Goal: Task Accomplishment & Management: Manage account settings

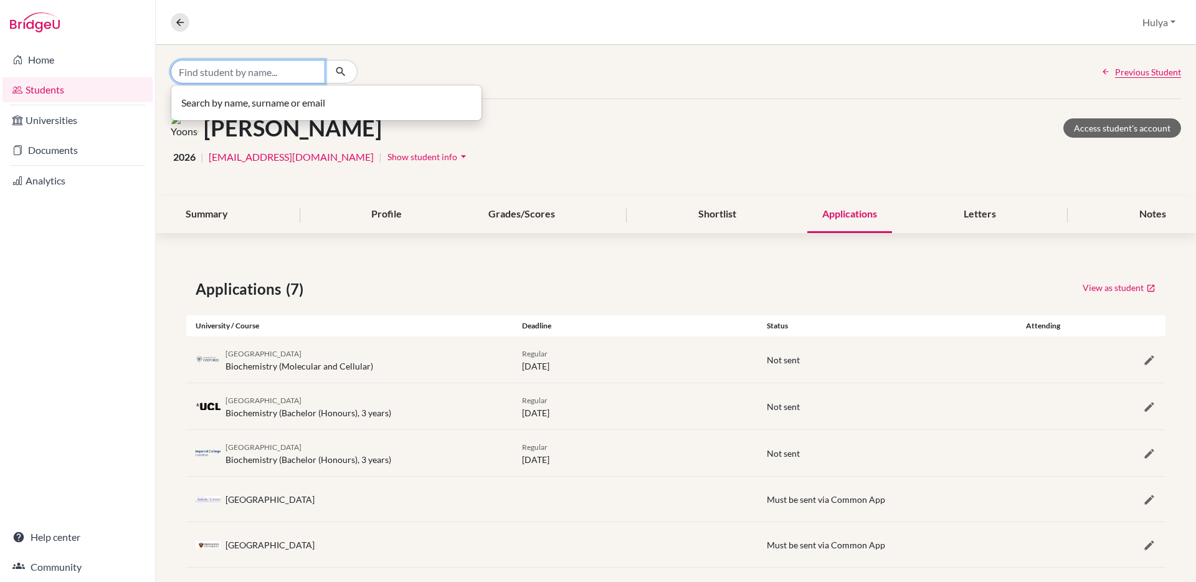
click at [252, 73] on input "Find student by name..." at bounding box center [248, 72] width 154 height 24
type input "kota"
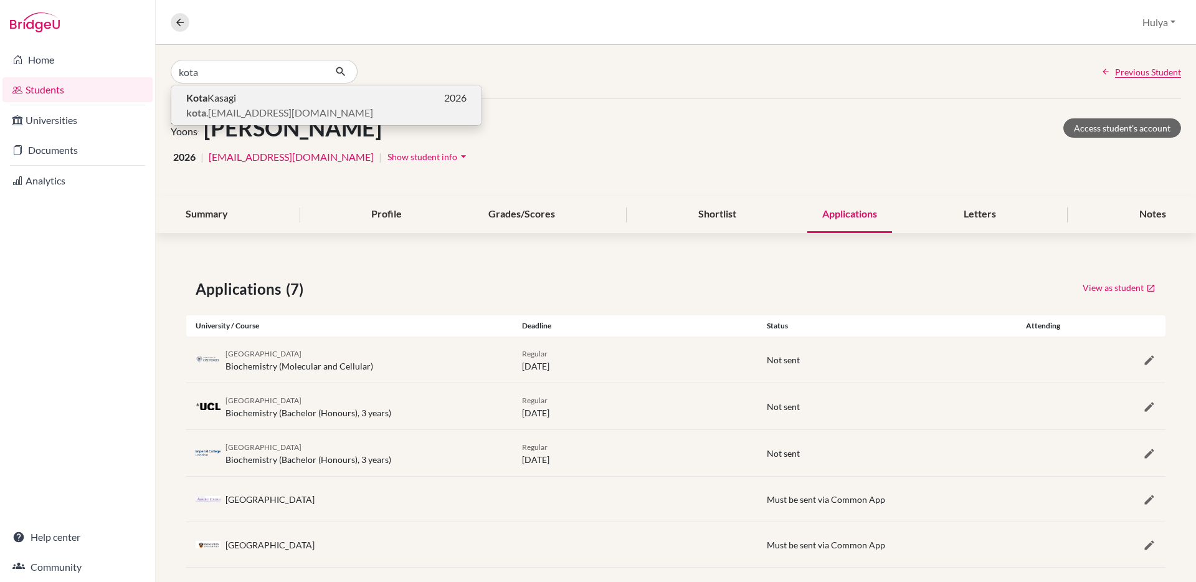
click at [246, 104] on p "Kota Kasagi 2026" at bounding box center [326, 97] width 280 height 15
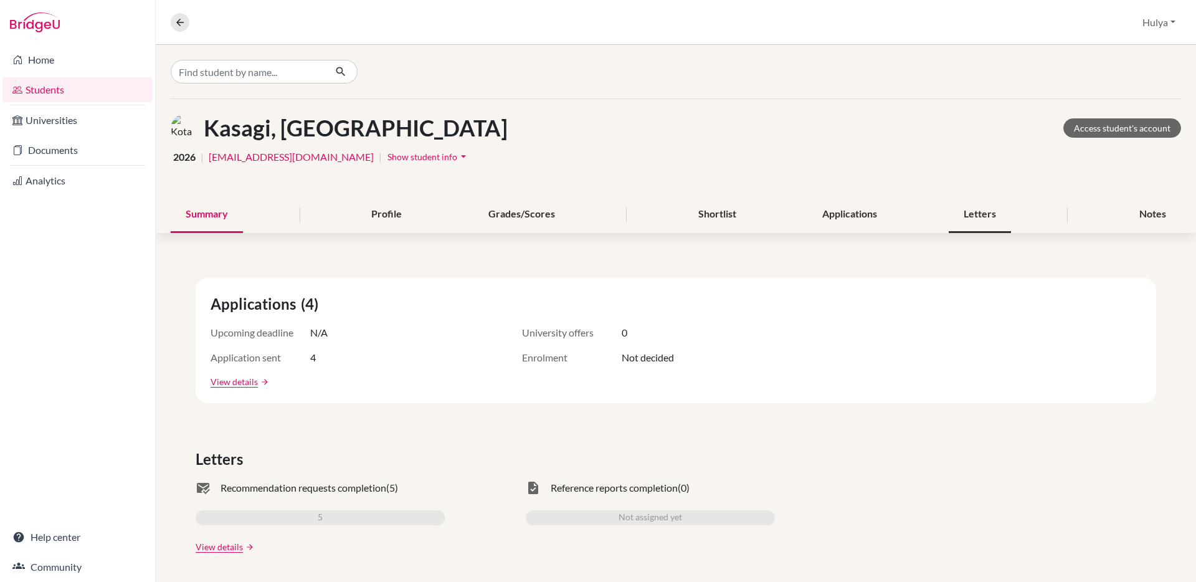
click at [970, 228] on div "Letters" at bounding box center [979, 214] width 62 height 37
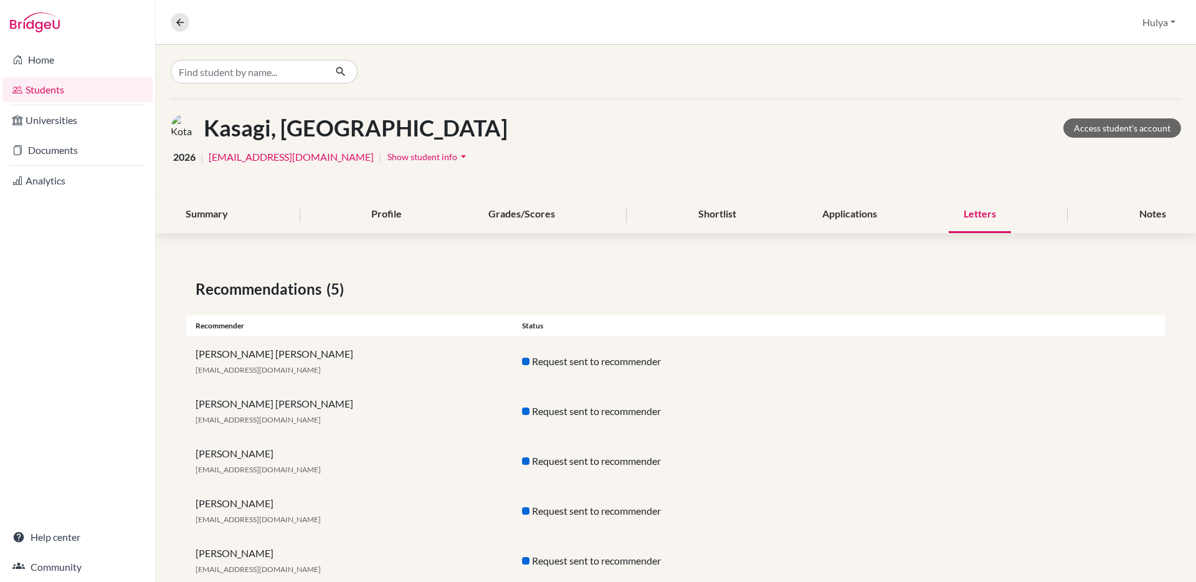
scroll to position [34, 0]
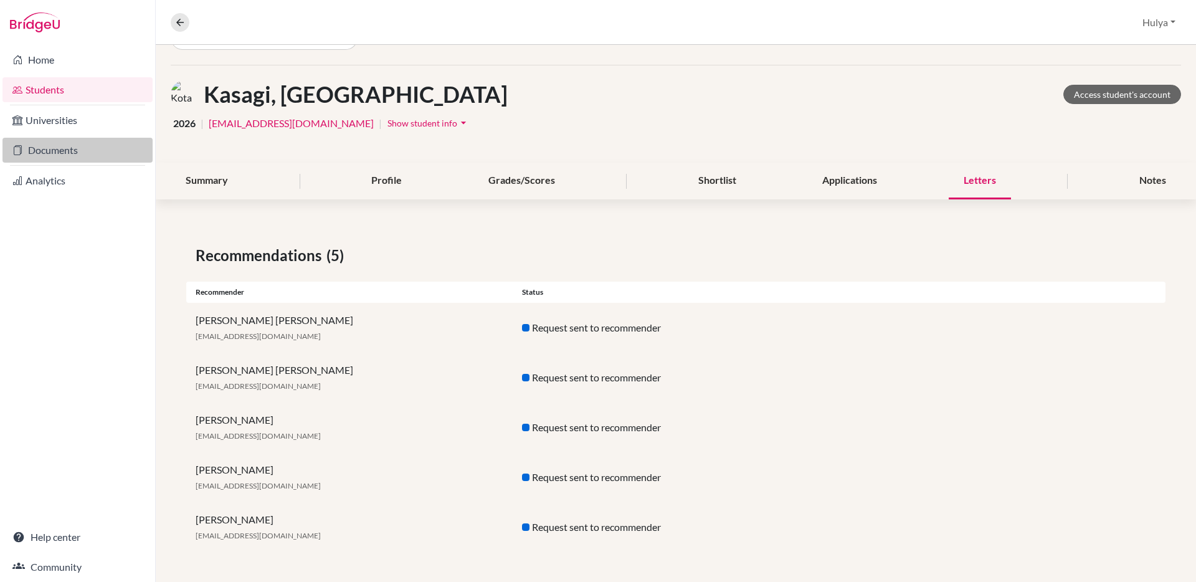
click at [49, 147] on link "Documents" at bounding box center [77, 150] width 150 height 25
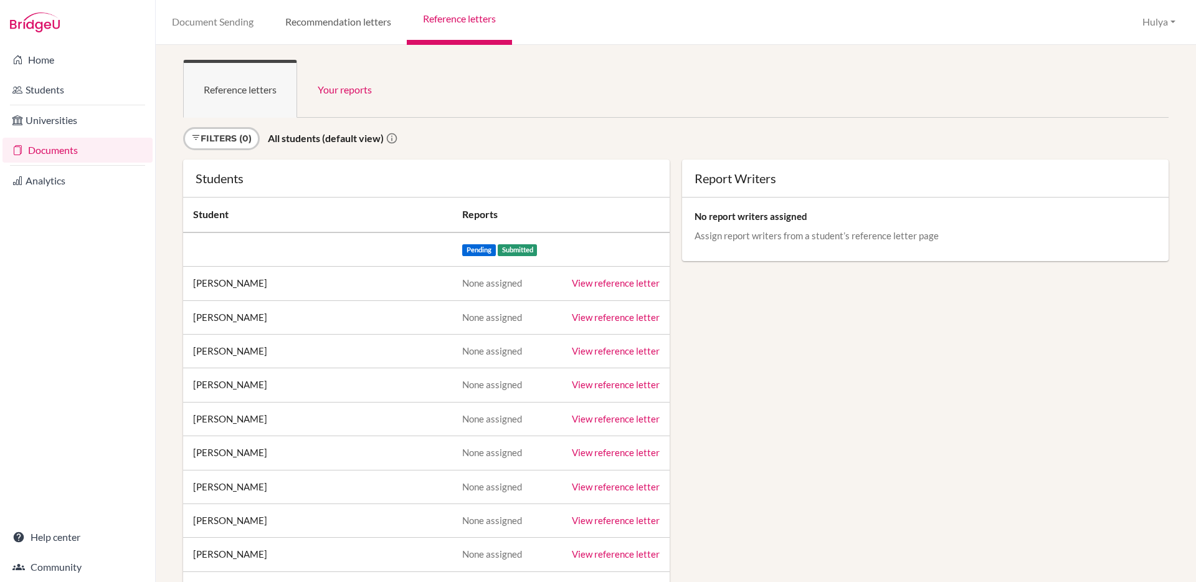
click at [362, 18] on link "Recommendation letters" at bounding box center [338, 22] width 138 height 45
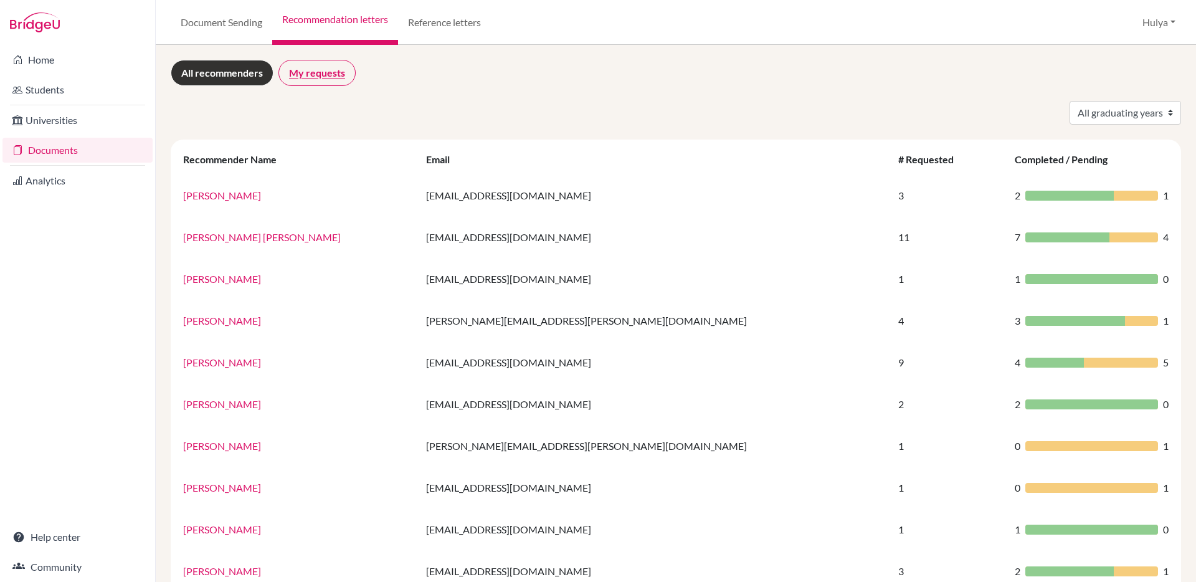
click at [296, 65] on link "My requests" at bounding box center [316, 73] width 77 height 26
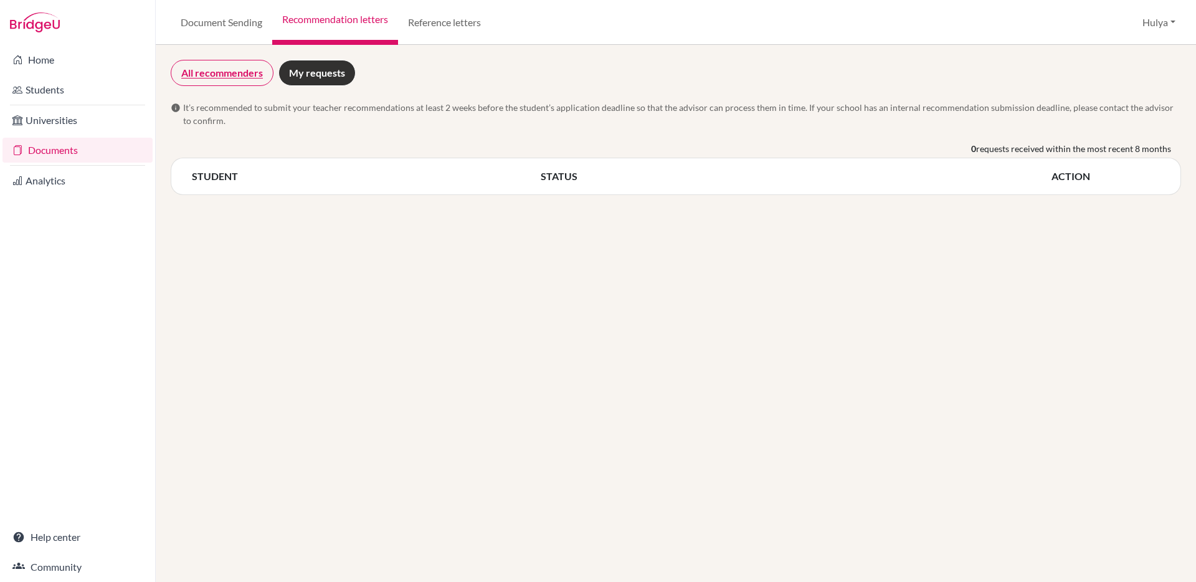
click at [225, 67] on link "All recommenders" at bounding box center [222, 73] width 103 height 26
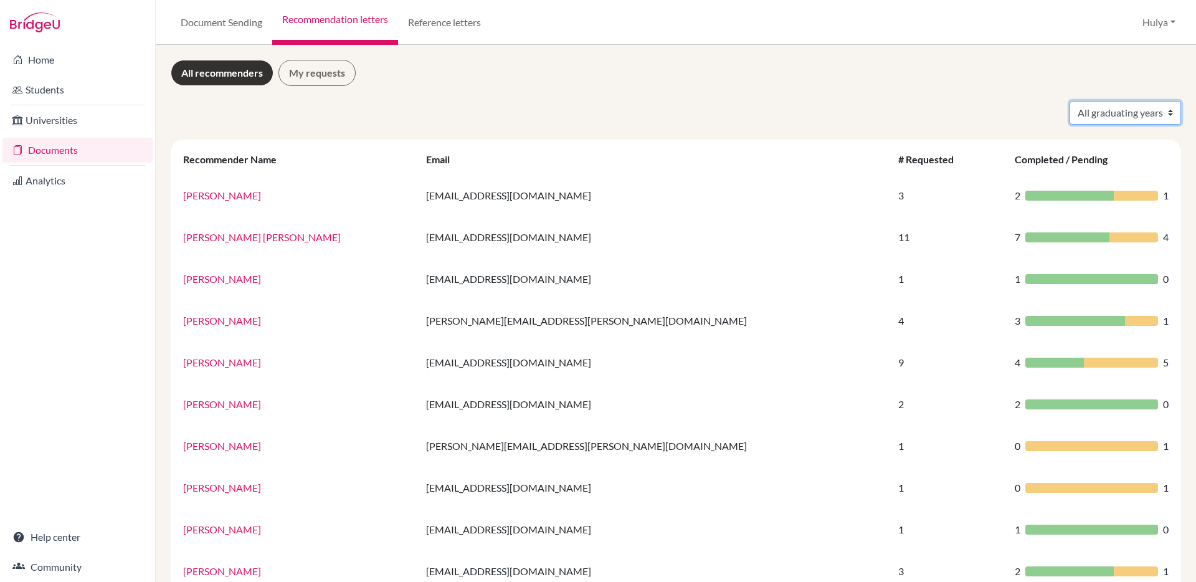
click at [1130, 116] on select "All graduating years 2025 2026" at bounding box center [1124, 113] width 111 height 24
select select "2026"
click at [1069, 101] on select "All graduating years 2025 2026" at bounding box center [1124, 113] width 111 height 24
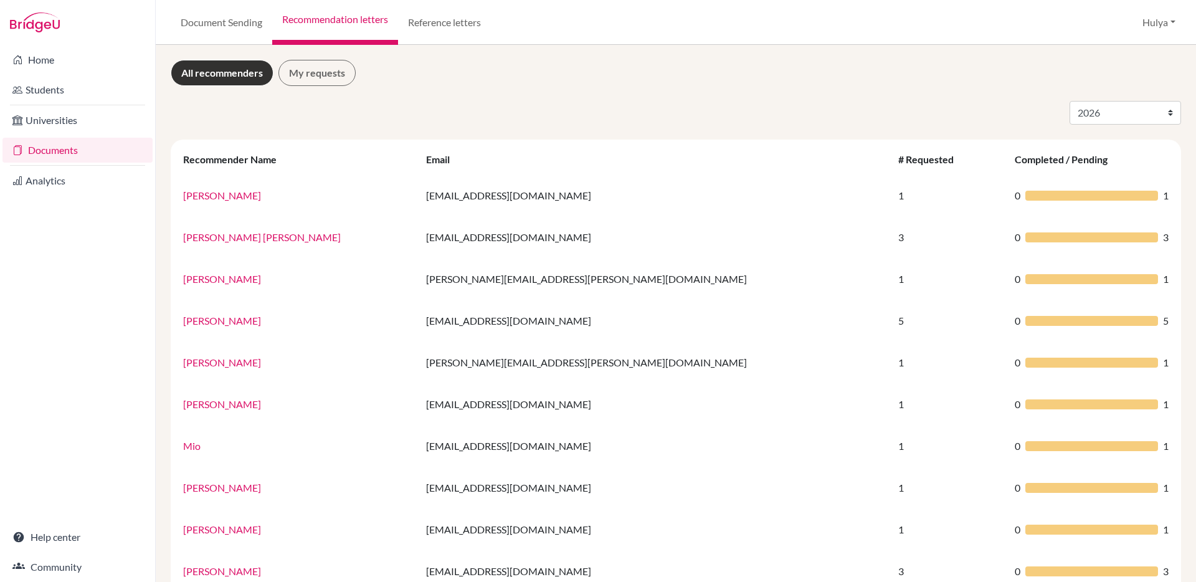
select select "2026"
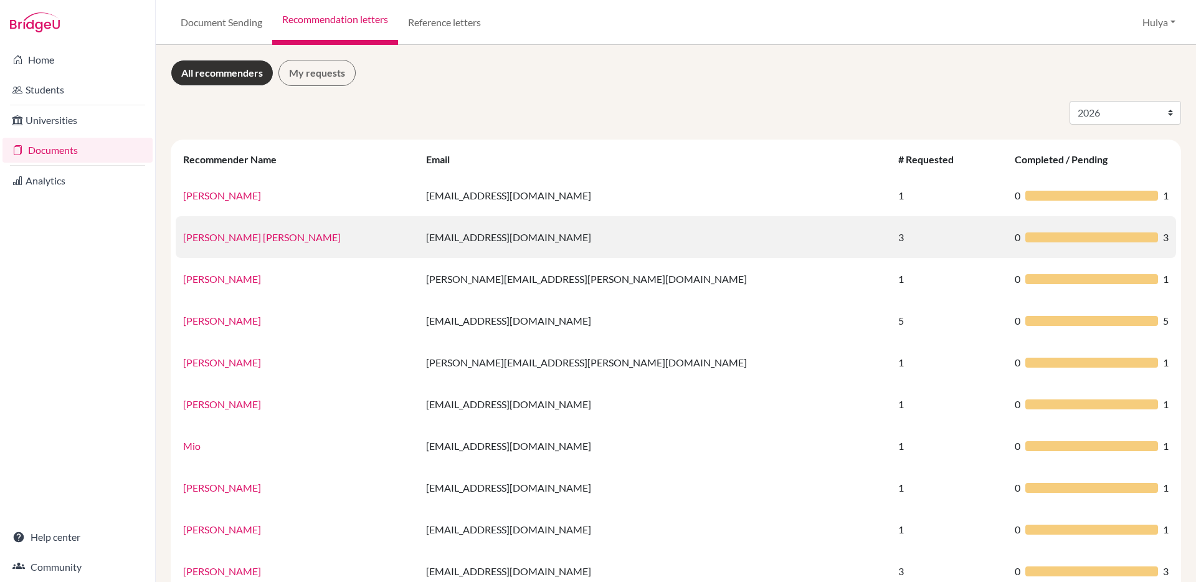
click at [267, 244] on td "Taylor Hill" at bounding box center [297, 237] width 243 height 42
click at [210, 232] on link "Taylor Hill" at bounding box center [262, 237] width 158 height 12
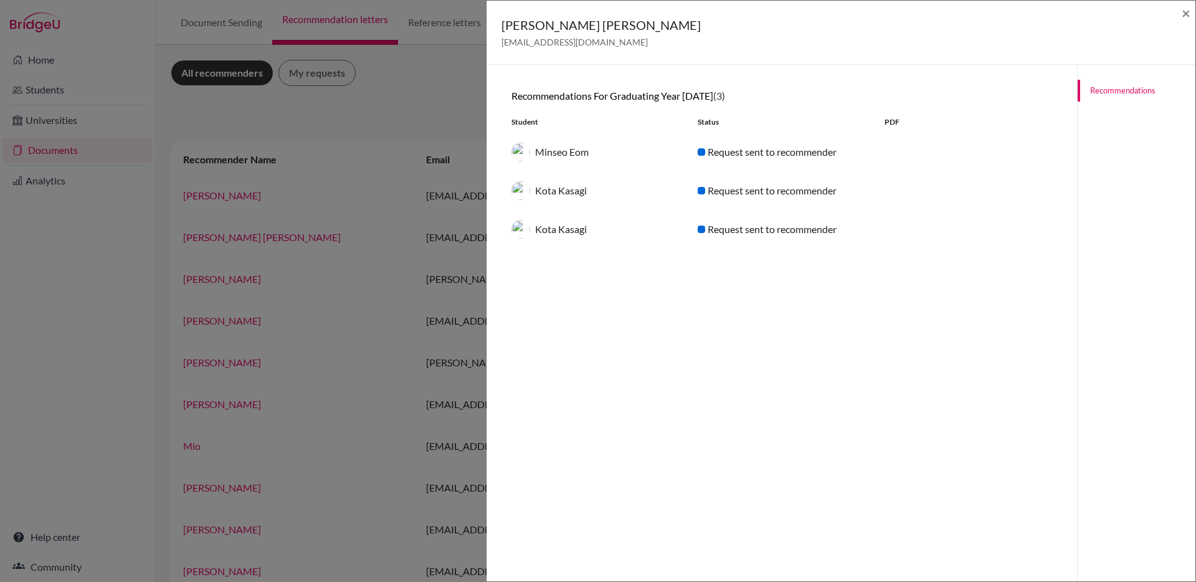
click at [995, 159] on div "Minseo Eom Request sent to recommender" at bounding box center [781, 152] width 559 height 39
click at [705, 176] on div "Kota Kasagi Request sent to recommender" at bounding box center [781, 190] width 559 height 39
click at [1180, 11] on div "Taylor Hill hillt@marist.ac.jp ×" at bounding box center [840, 33] width 699 height 54
click at [1188, 17] on span "×" at bounding box center [1185, 13] width 9 height 18
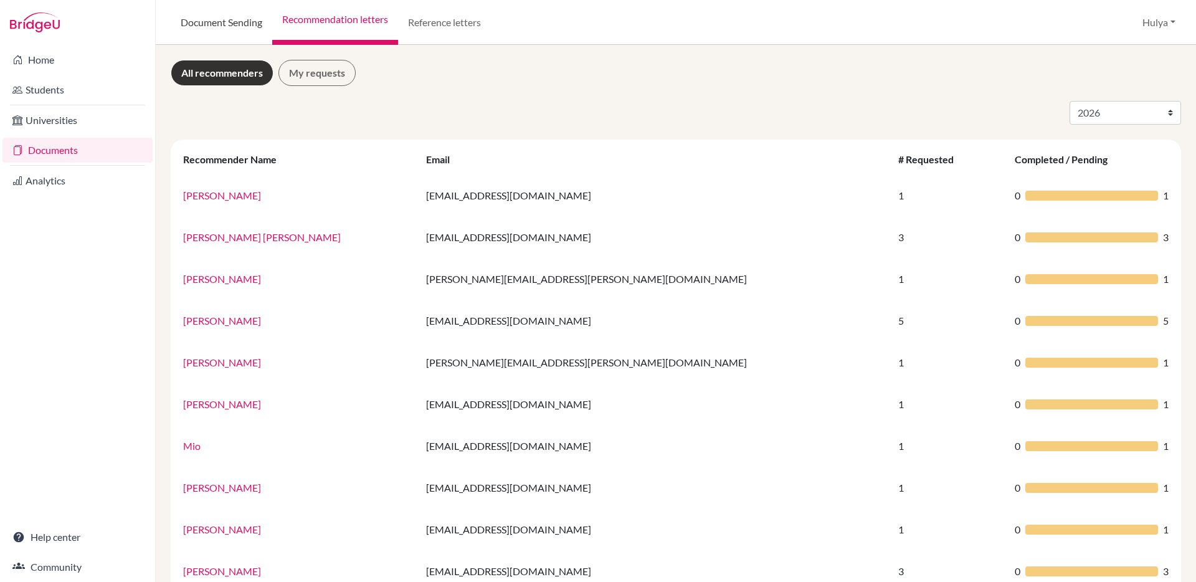
click at [224, 20] on link "Document Sending" at bounding box center [222, 22] width 102 height 45
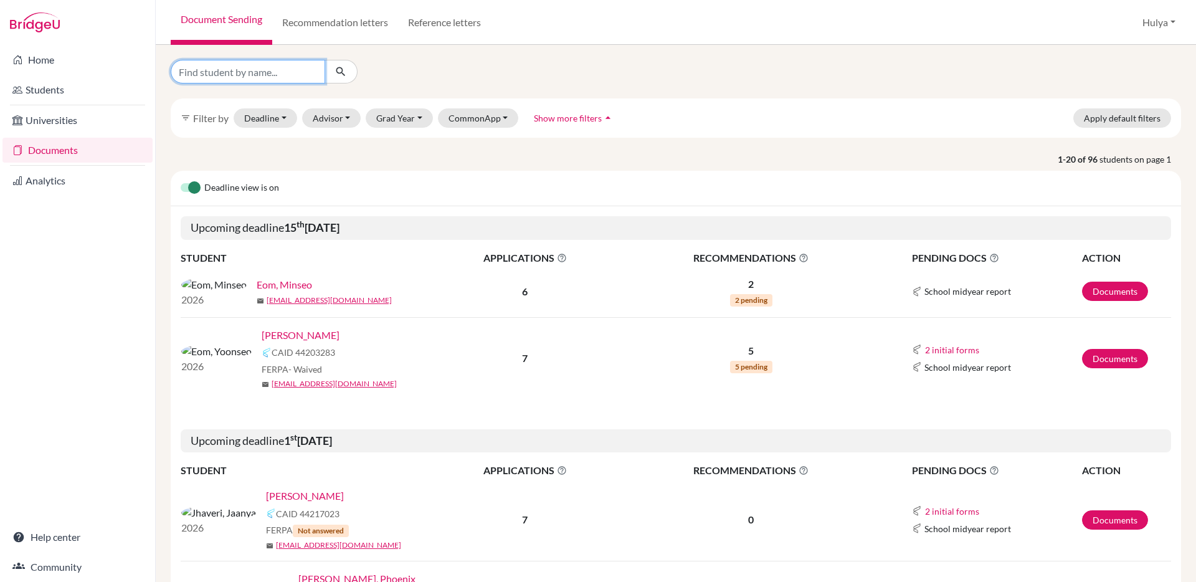
click at [306, 62] on input "Find student by name..." at bounding box center [248, 72] width 154 height 24
type input "kota"
click at [354, 80] on div at bounding box center [340, 72] width 33 height 24
click at [341, 67] on icon "submit" at bounding box center [340, 71] width 12 height 12
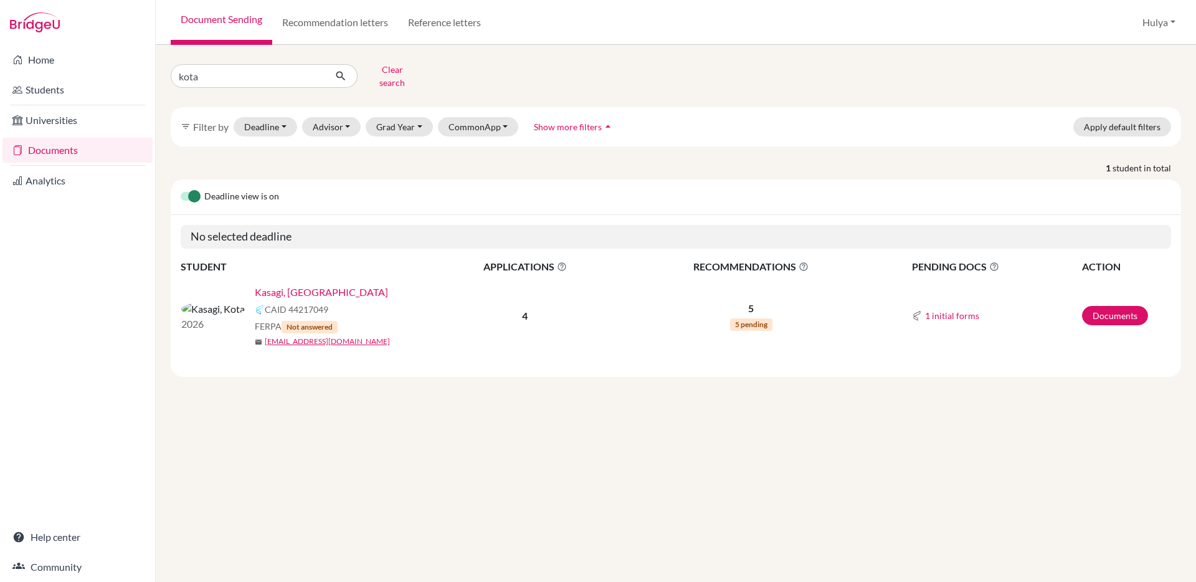
click at [1115, 316] on td "Documents" at bounding box center [1126, 316] width 90 height 82
click at [1110, 307] on link "Documents" at bounding box center [1115, 315] width 66 height 19
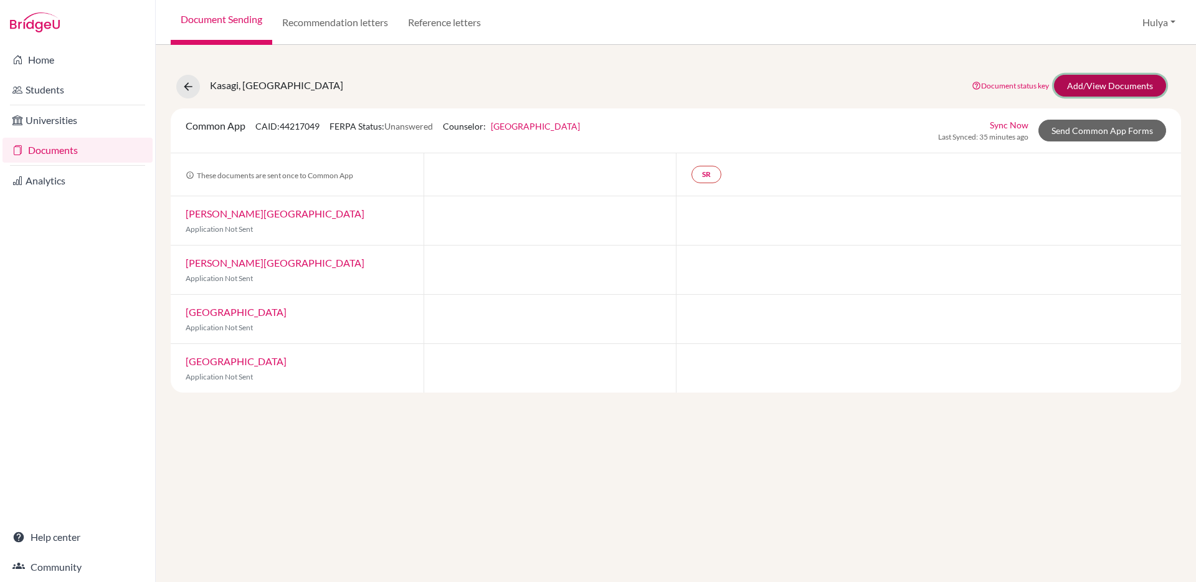
click at [1097, 93] on link "Add/View Documents" at bounding box center [1110, 86] width 112 height 22
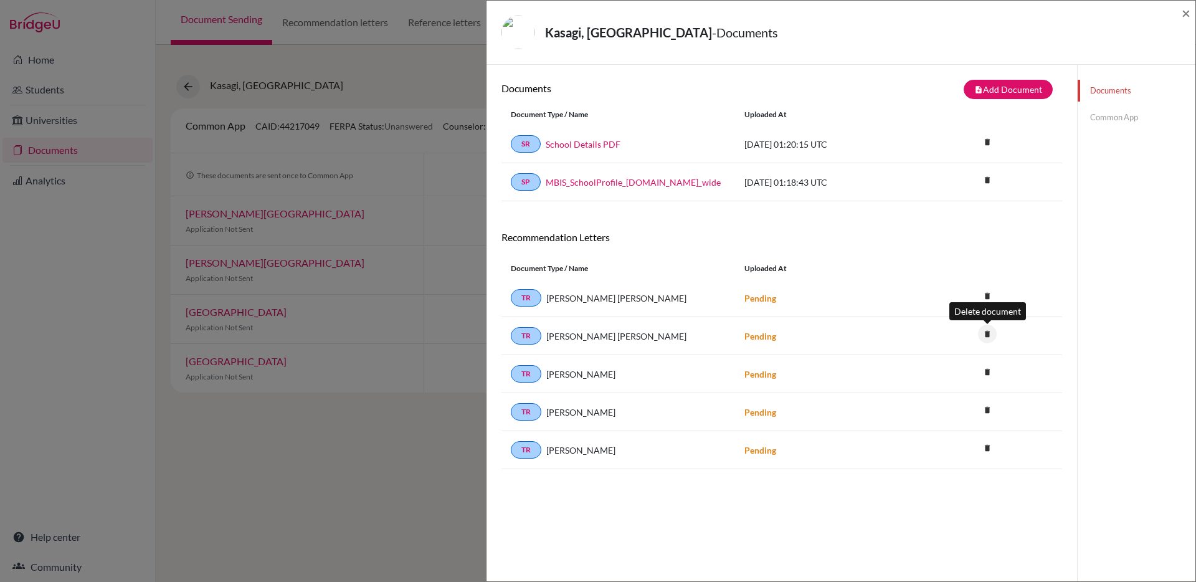
click at [991, 336] on icon "delete" at bounding box center [987, 333] width 19 height 19
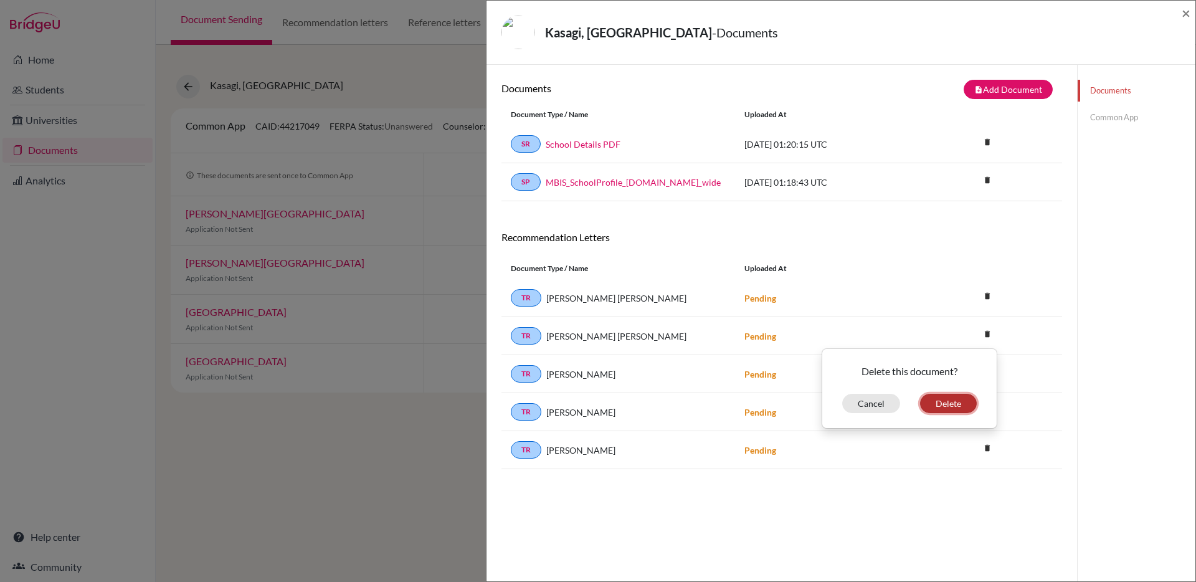
click at [948, 402] on button "Delete" at bounding box center [948, 403] width 57 height 19
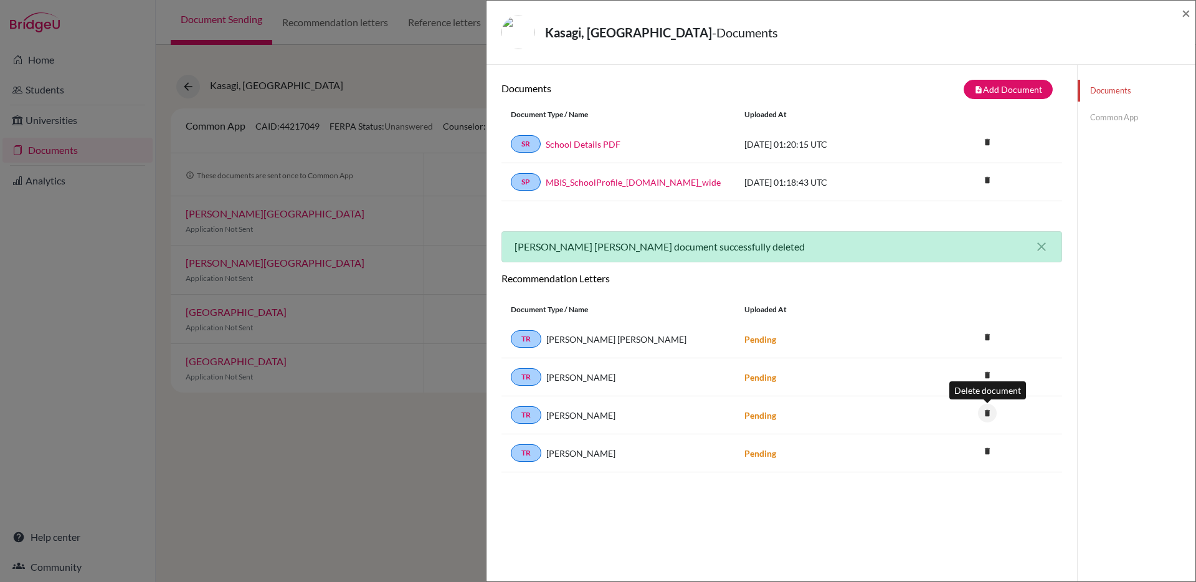
click at [989, 409] on icon "delete" at bounding box center [987, 413] width 19 height 19
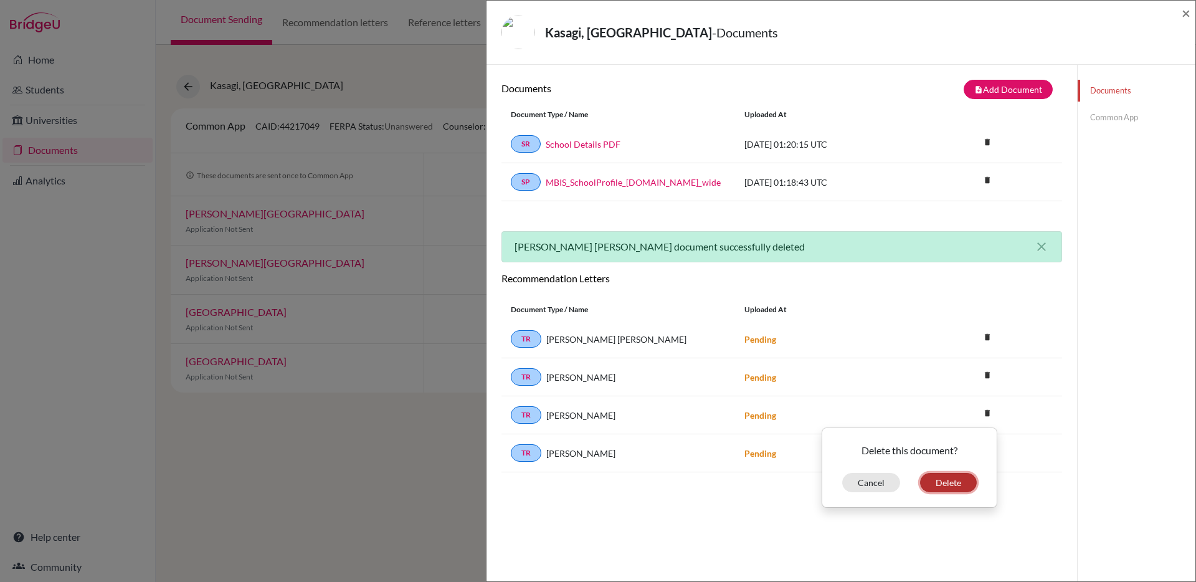
click at [956, 480] on button "Delete" at bounding box center [948, 482] width 57 height 19
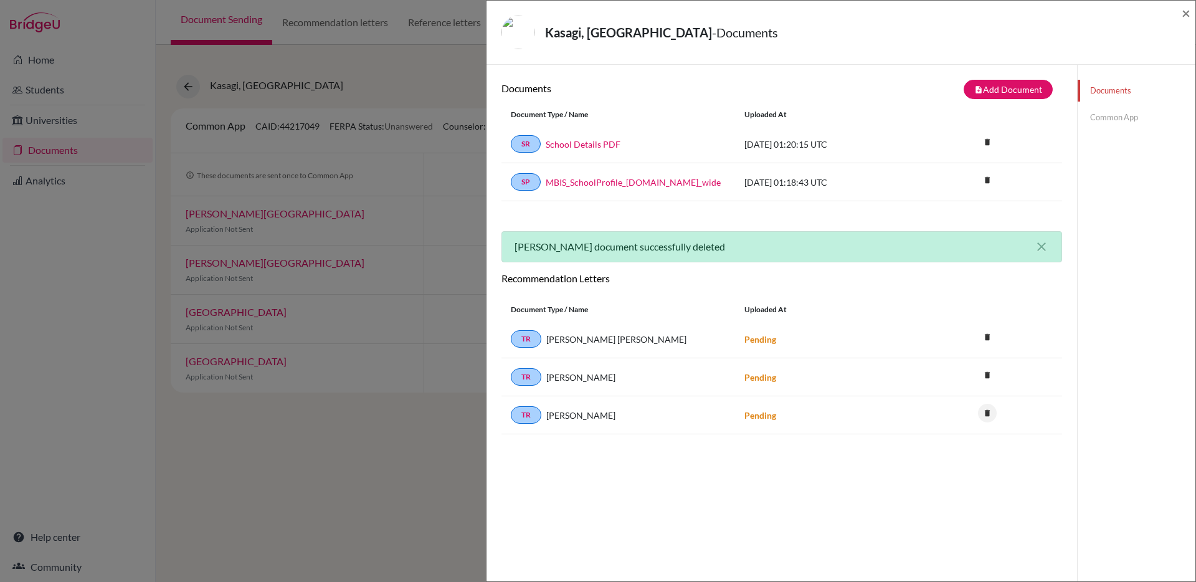
click at [987, 415] on icon "delete" at bounding box center [987, 413] width 19 height 19
click at [943, 481] on button "Delete" at bounding box center [948, 482] width 57 height 19
click at [866, 464] on div "Documents note_add Add Document Document type Change explanation for Common App…" at bounding box center [781, 356] width 560 height 552
click at [1181, 17] on span "×" at bounding box center [1185, 13] width 9 height 18
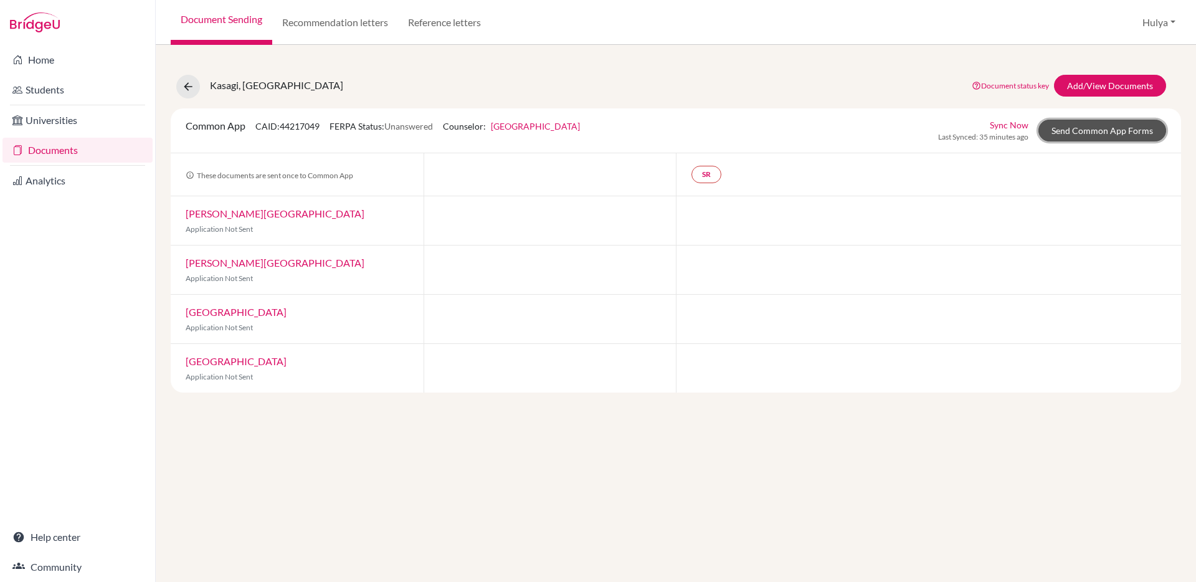
click at [1076, 128] on link "Send Common App Forms" at bounding box center [1102, 131] width 128 height 22
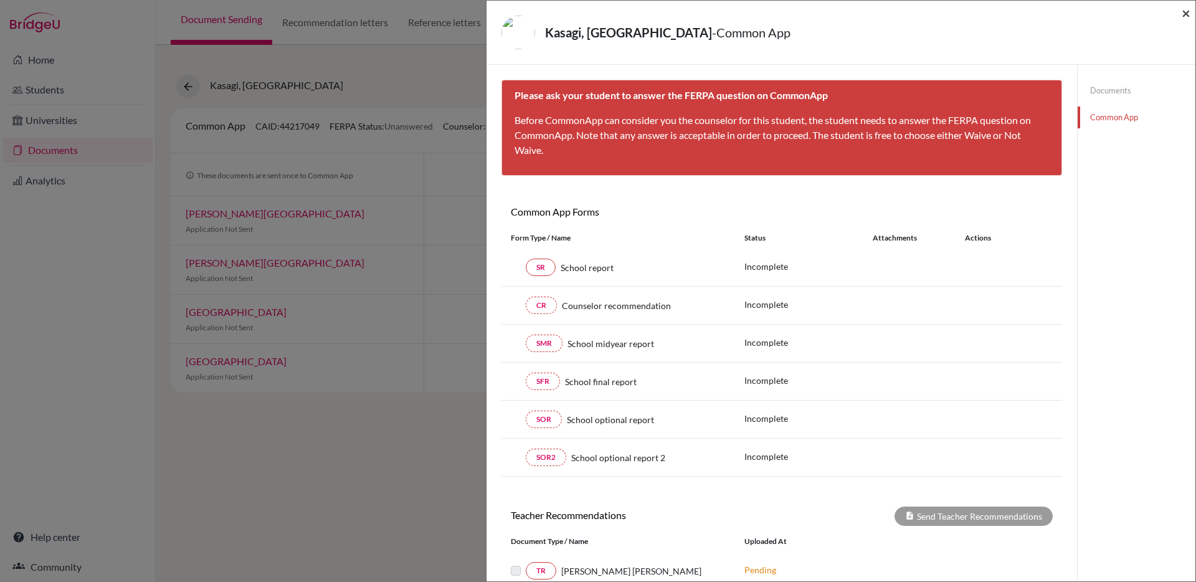
click at [1187, 14] on span "×" at bounding box center [1185, 13] width 9 height 18
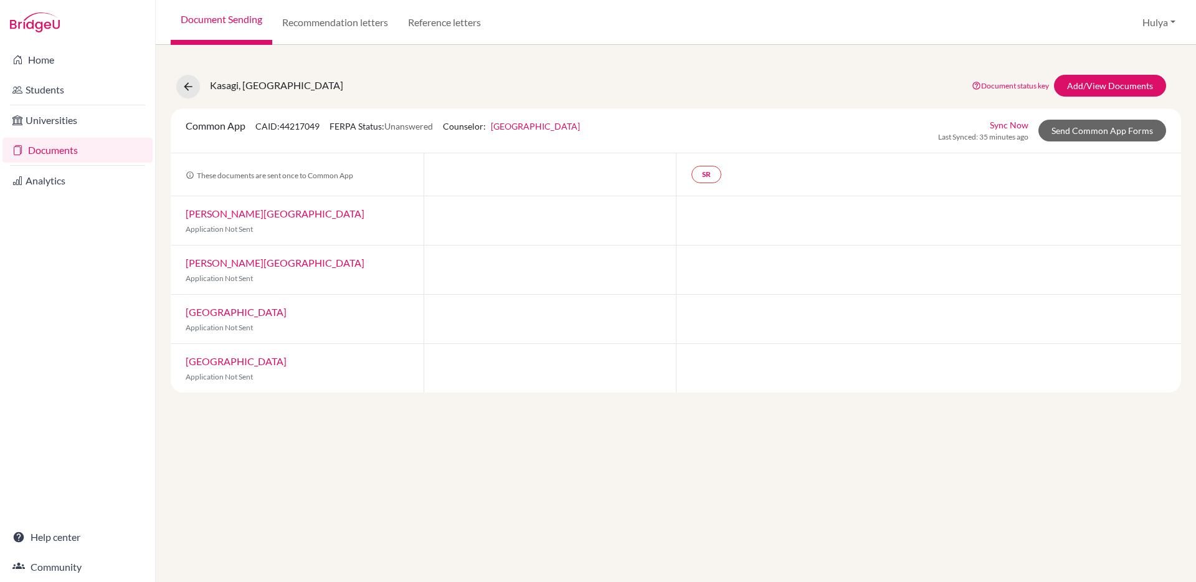
click at [226, 212] on link "Bradley University" at bounding box center [275, 213] width 179 height 12
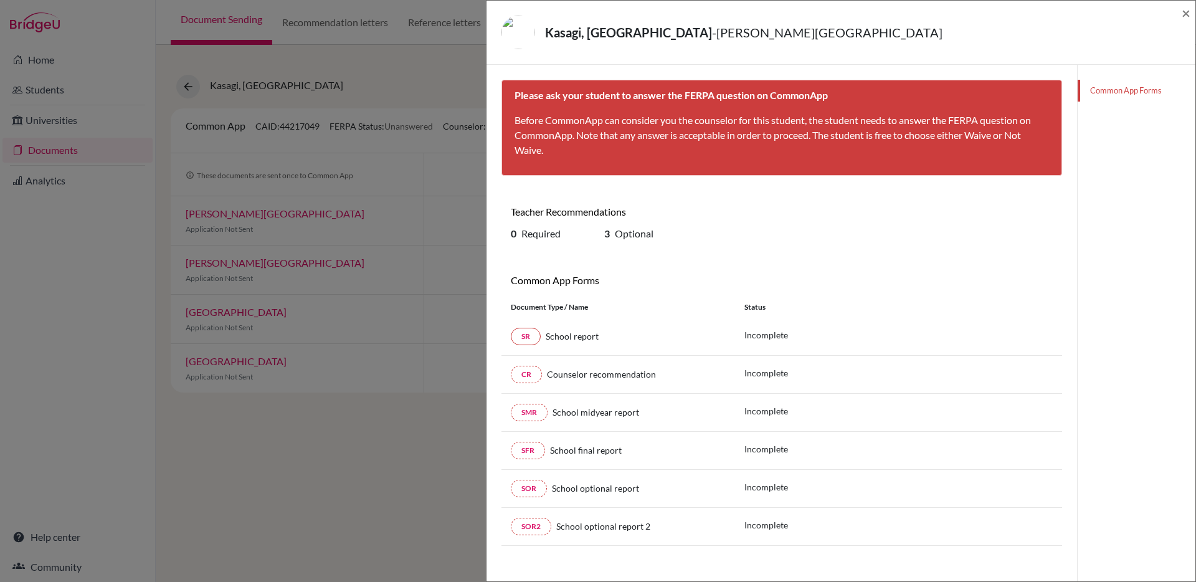
scroll to position [65, 0]
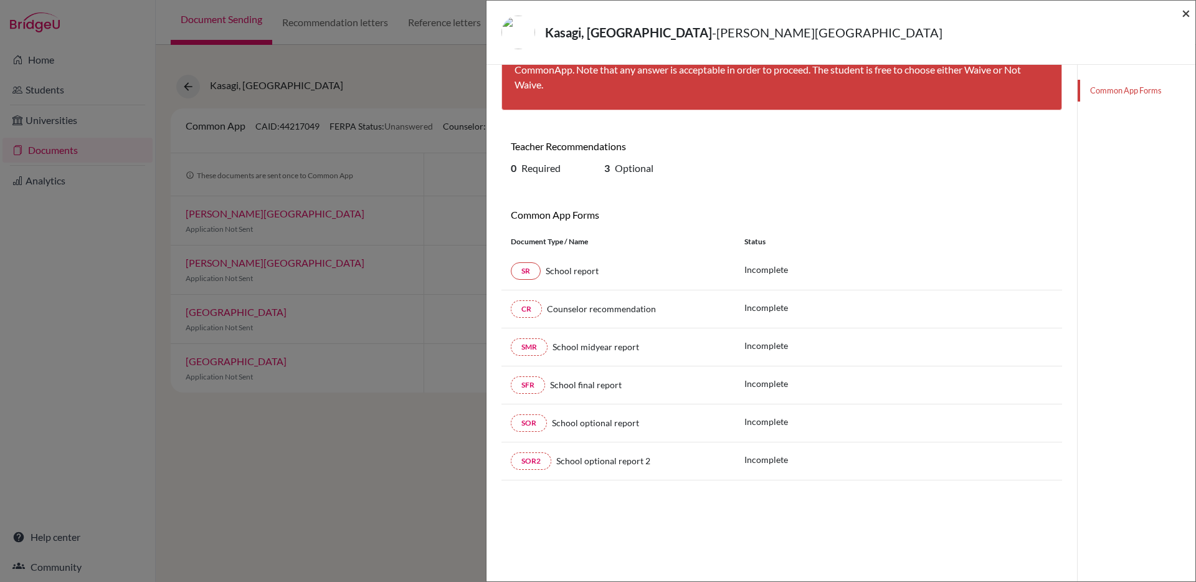
click at [1181, 14] on span "×" at bounding box center [1185, 13] width 9 height 18
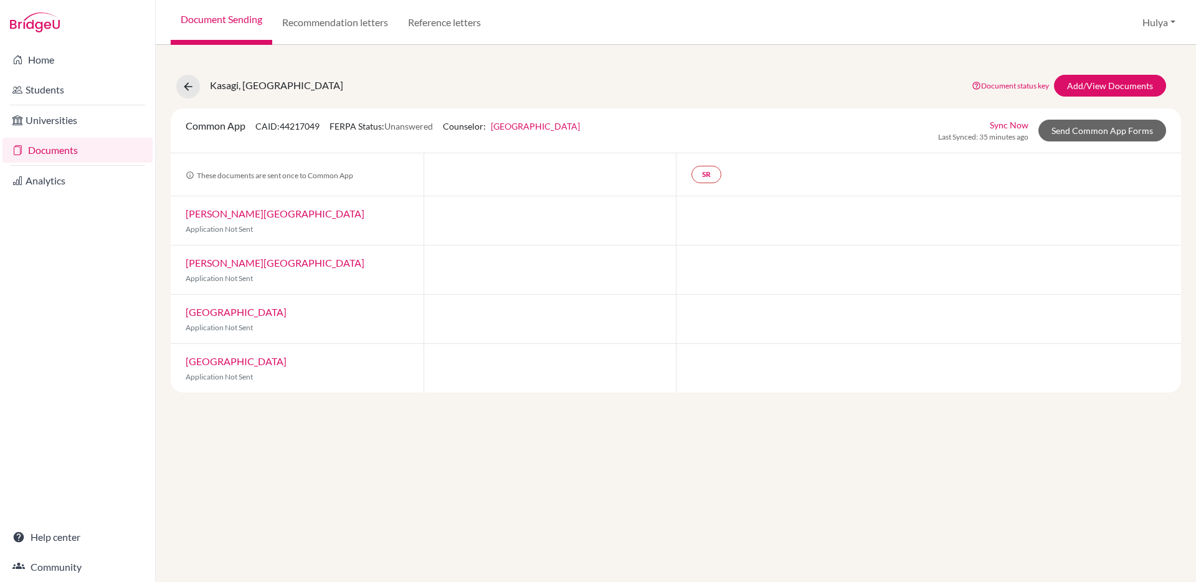
click at [217, 264] on link "Butler University" at bounding box center [275, 263] width 179 height 12
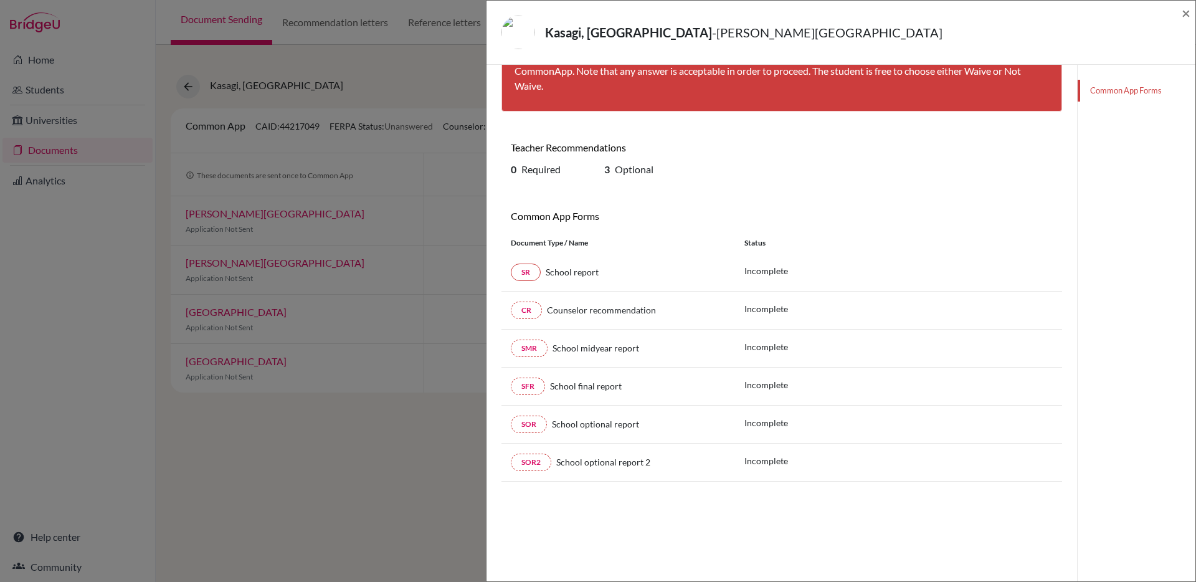
scroll to position [65, 0]
click at [1183, 9] on span "×" at bounding box center [1185, 13] width 9 height 18
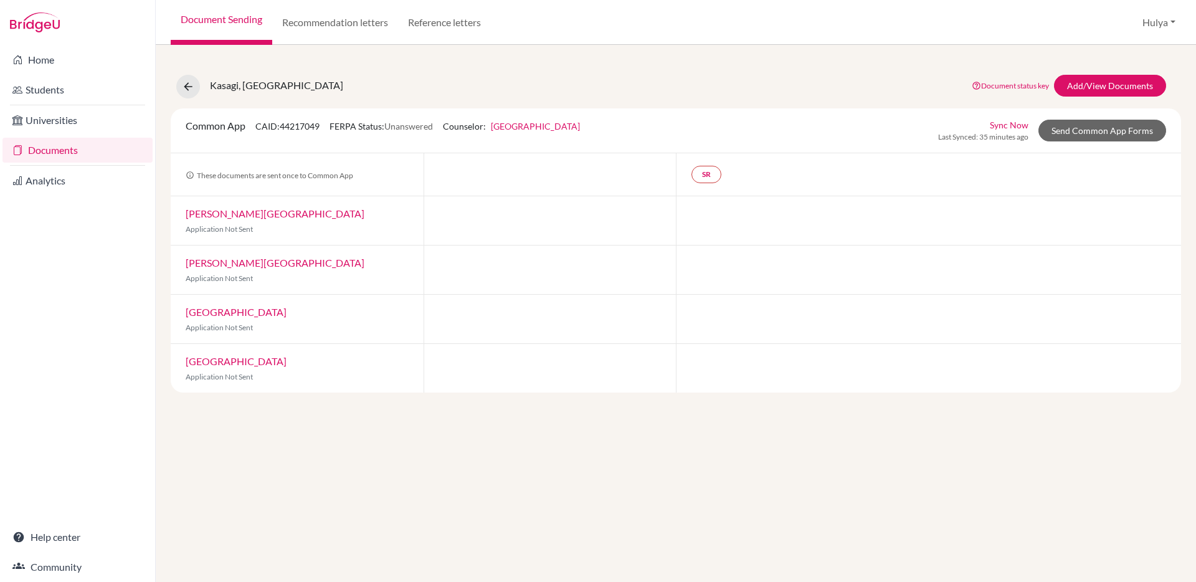
click at [218, 309] on link "Quinnipiac University" at bounding box center [236, 312] width 101 height 12
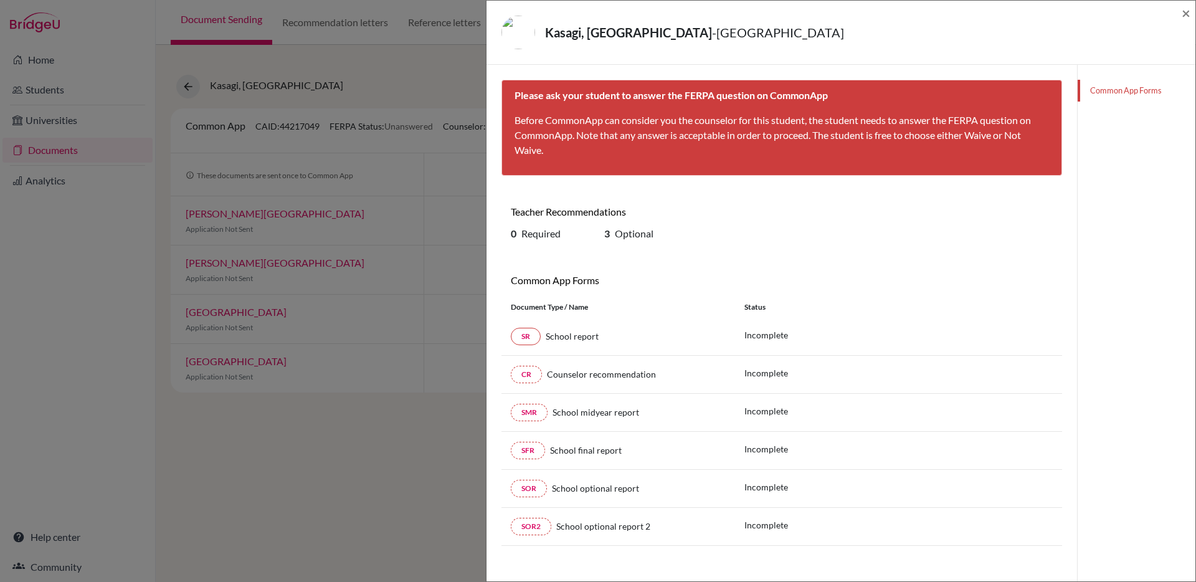
click at [1179, 19] on div "Kasagi, Kota - Quinnipiac University ×" at bounding box center [840, 33] width 699 height 54
click at [1189, 13] on span "×" at bounding box center [1185, 13] width 9 height 18
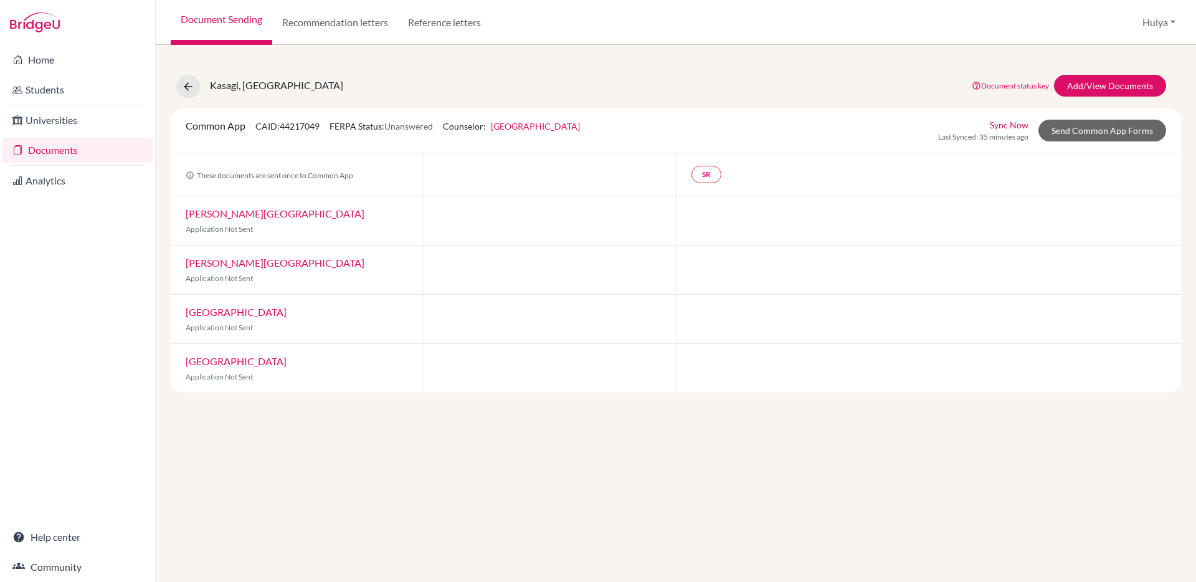
click at [962, 102] on div "Kasagi, Kota Document status key TR Requirement. Document not uploaded yet. TR …" at bounding box center [676, 226] width 1010 height 333
click at [1003, 128] on link "Sync Now" at bounding box center [1009, 124] width 39 height 13
